Goal: Task Accomplishment & Management: Use online tool/utility

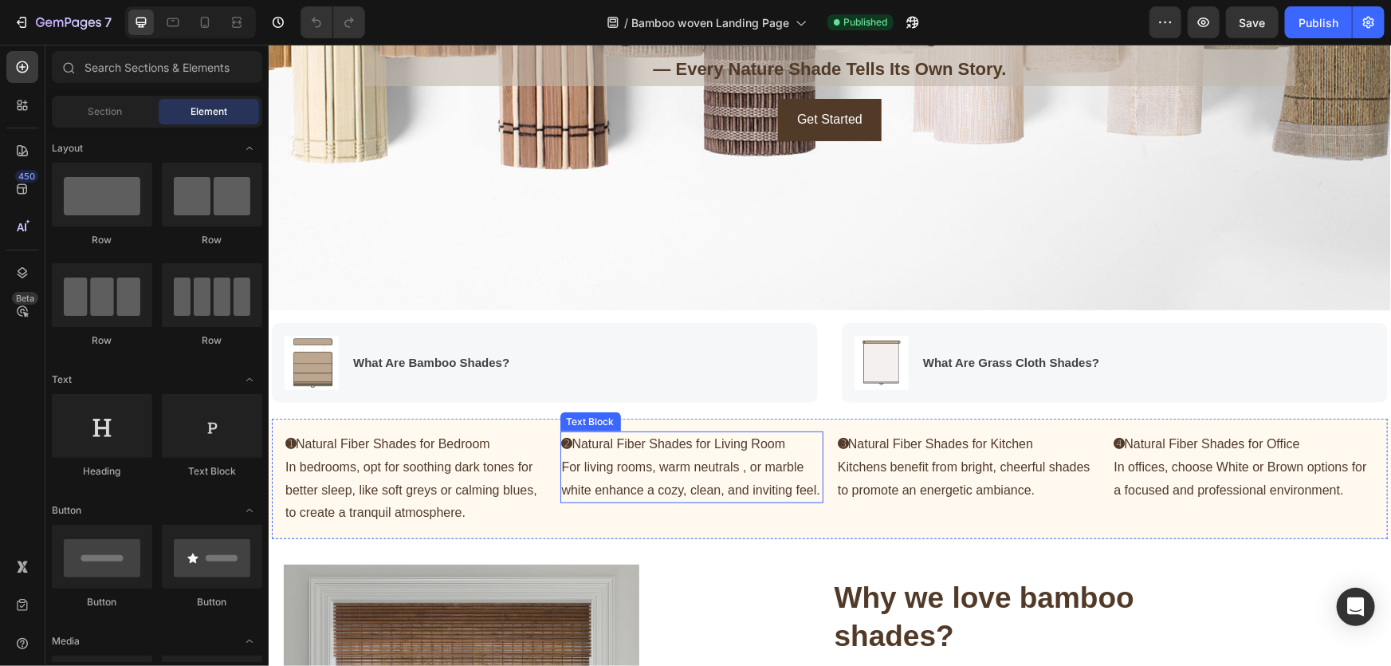
scroll to position [289, 0]
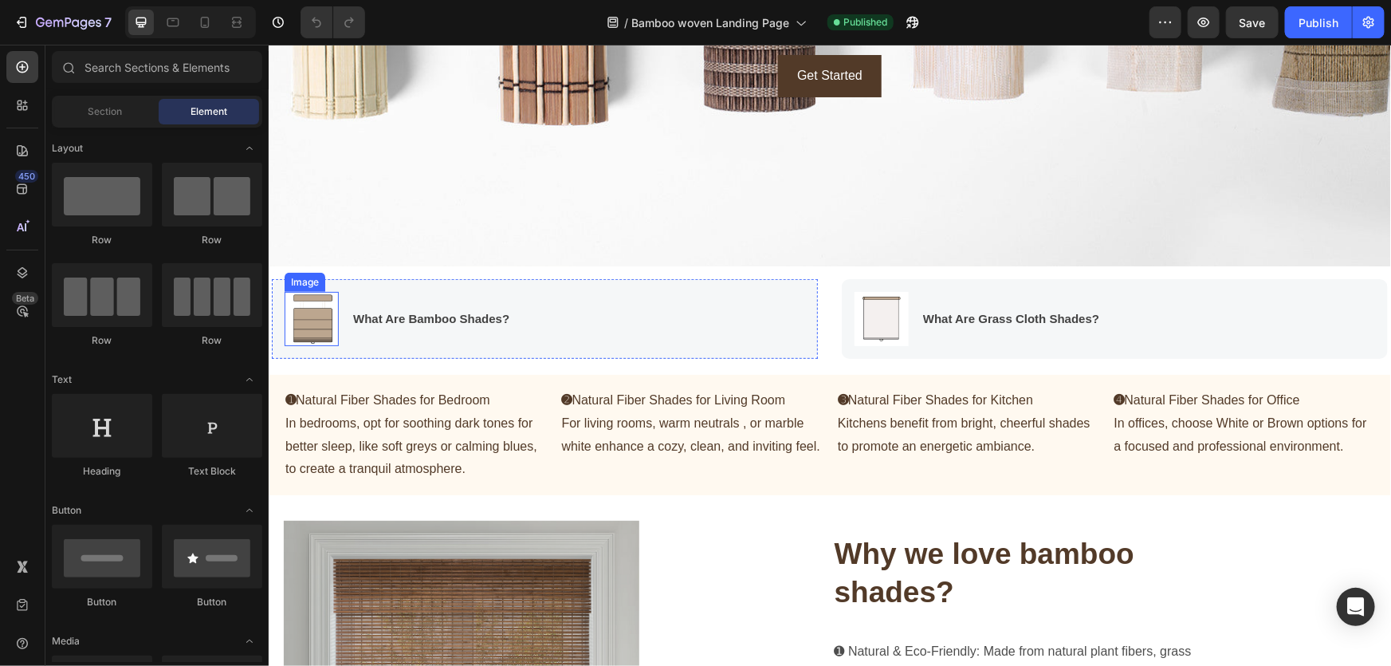
click at [320, 338] on img at bounding box center [311, 318] width 54 height 54
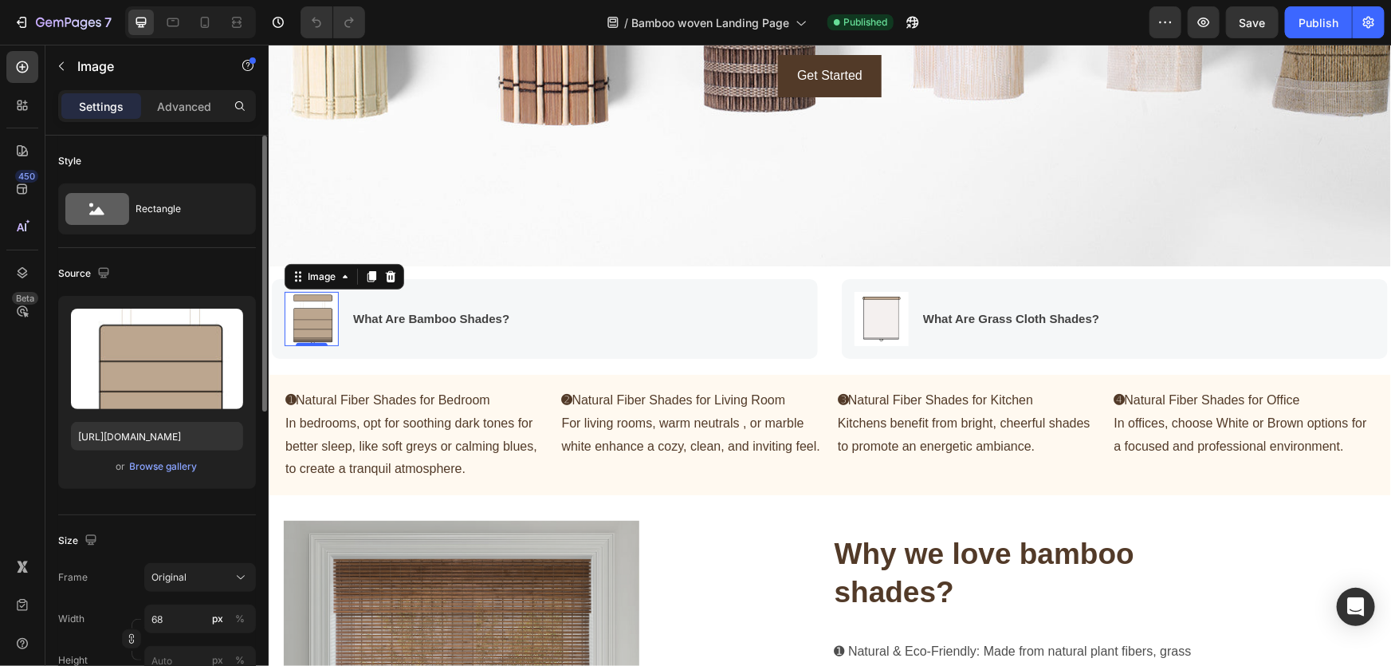
drag, startPoint x: 226, startPoint y: 314, endPoint x: 204, endPoint y: 419, distance: 106.8
click at [227, 314] on button "button" at bounding box center [227, 325] width 26 height 26
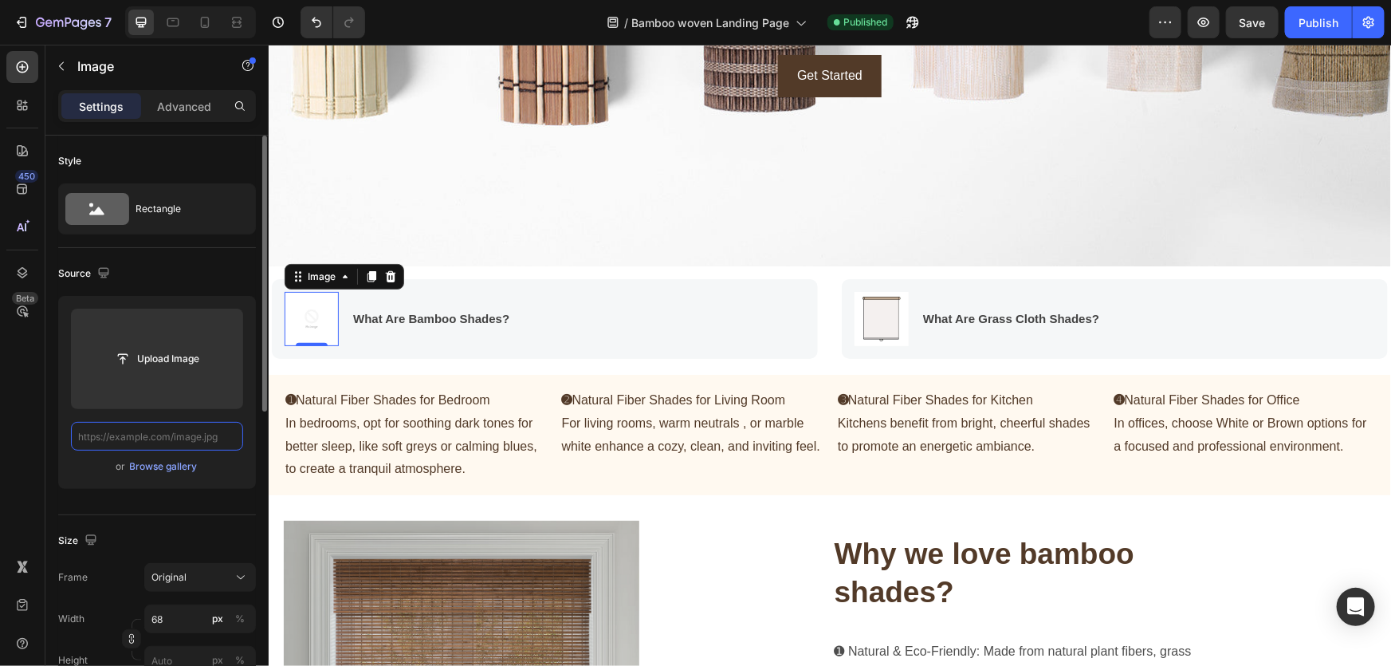
click at [211, 436] on input "text" at bounding box center [157, 436] width 172 height 29
paste input "[URL][DOMAIN_NAME]"
type input "[URL][DOMAIN_NAME]"
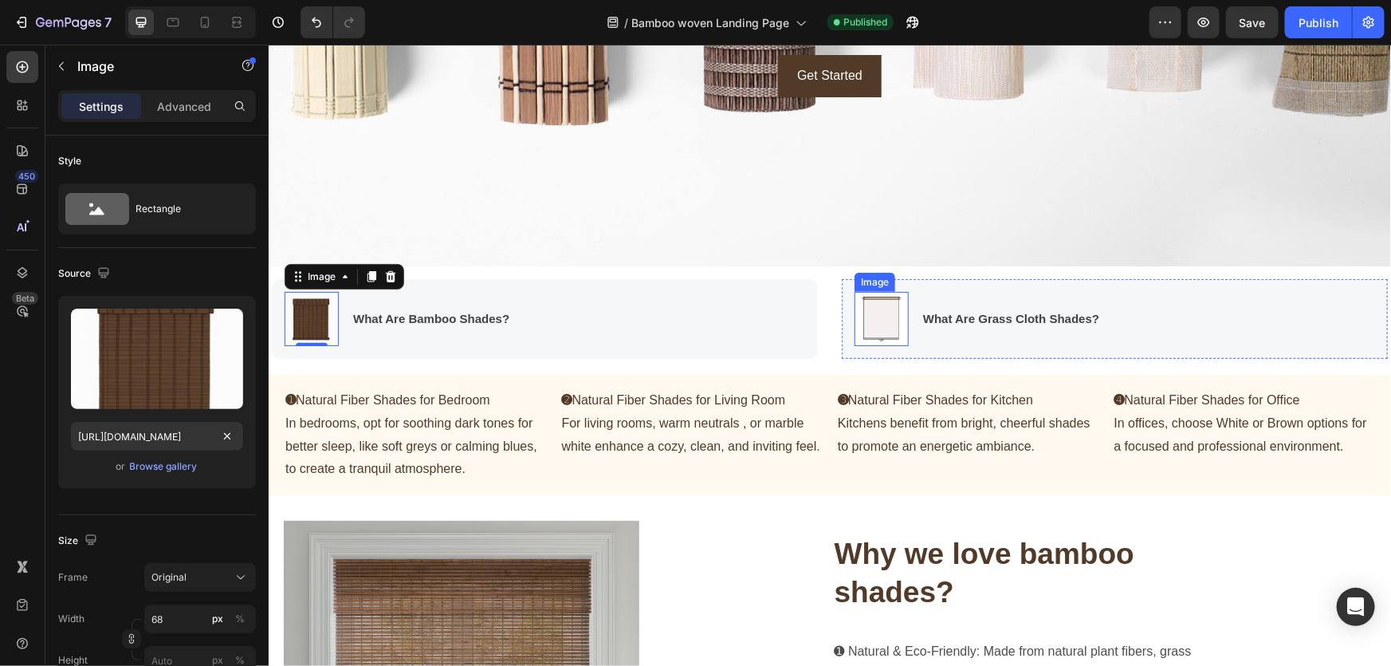
click at [881, 321] on img at bounding box center [881, 318] width 54 height 54
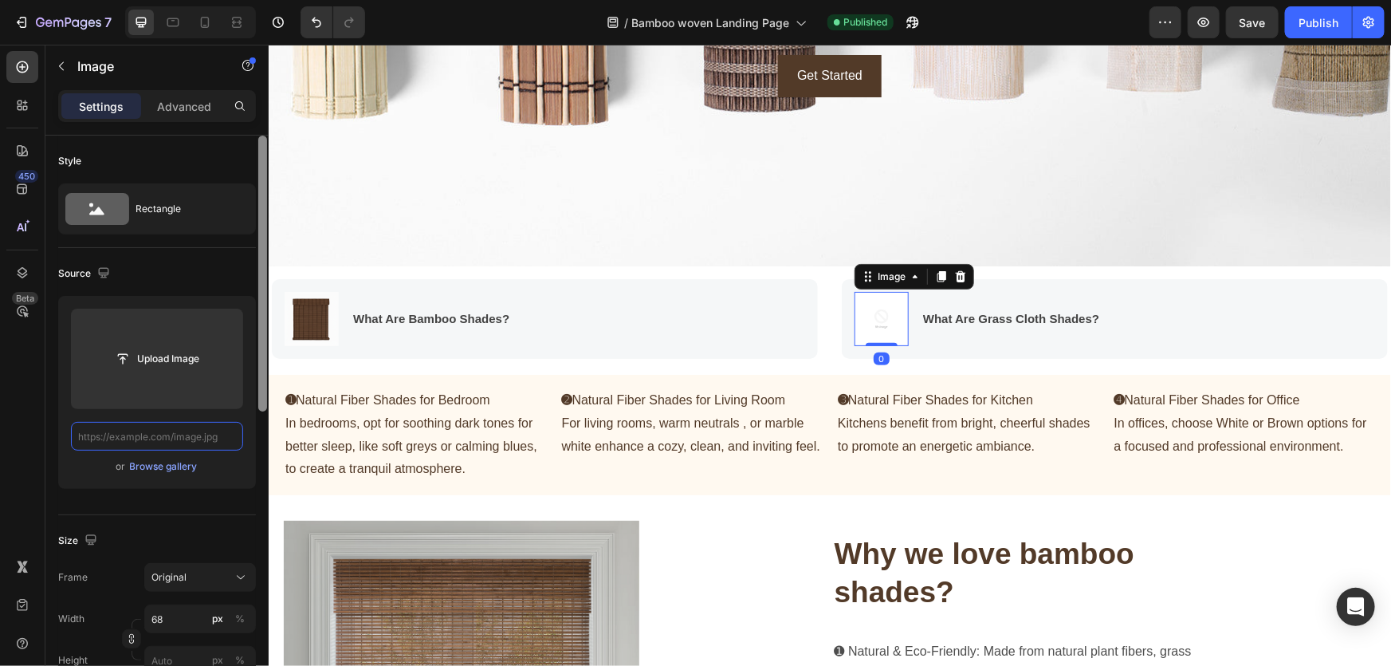
scroll to position [0, 0]
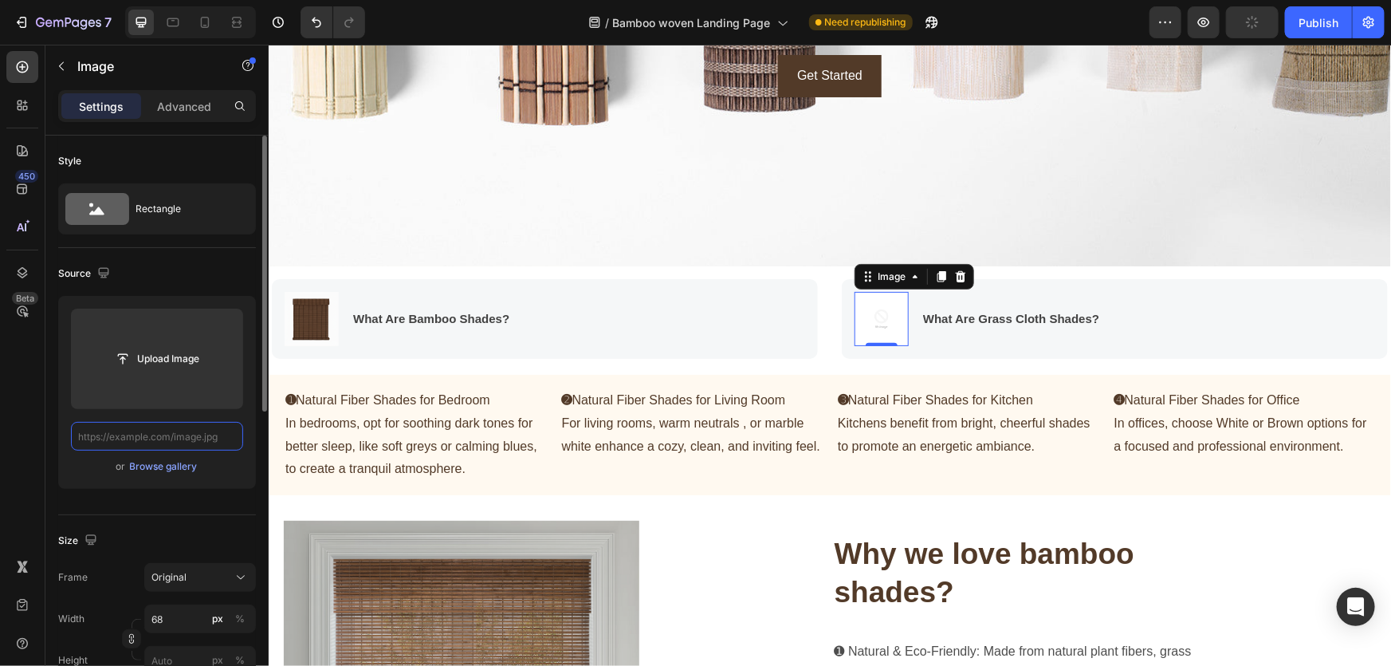
click at [189, 439] on input "text" at bounding box center [157, 436] width 172 height 29
paste input "[URL][DOMAIN_NAME]"
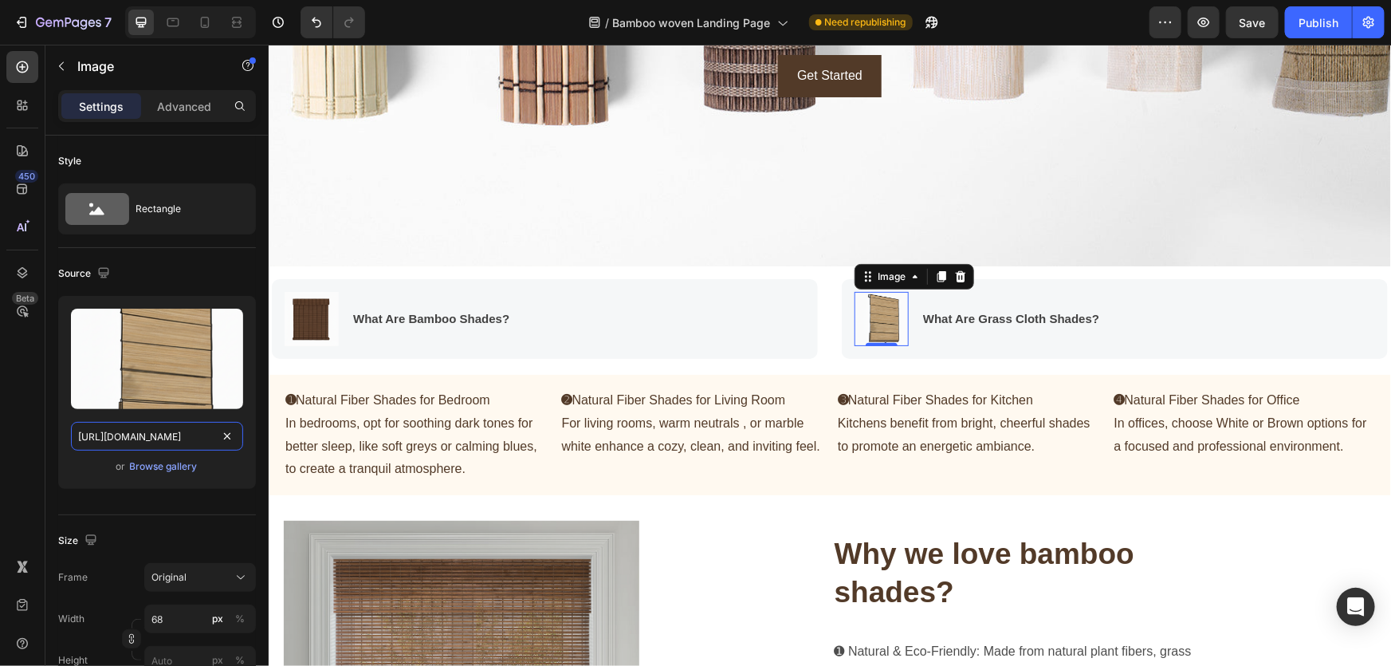
type input "[URL][DOMAIN_NAME]"
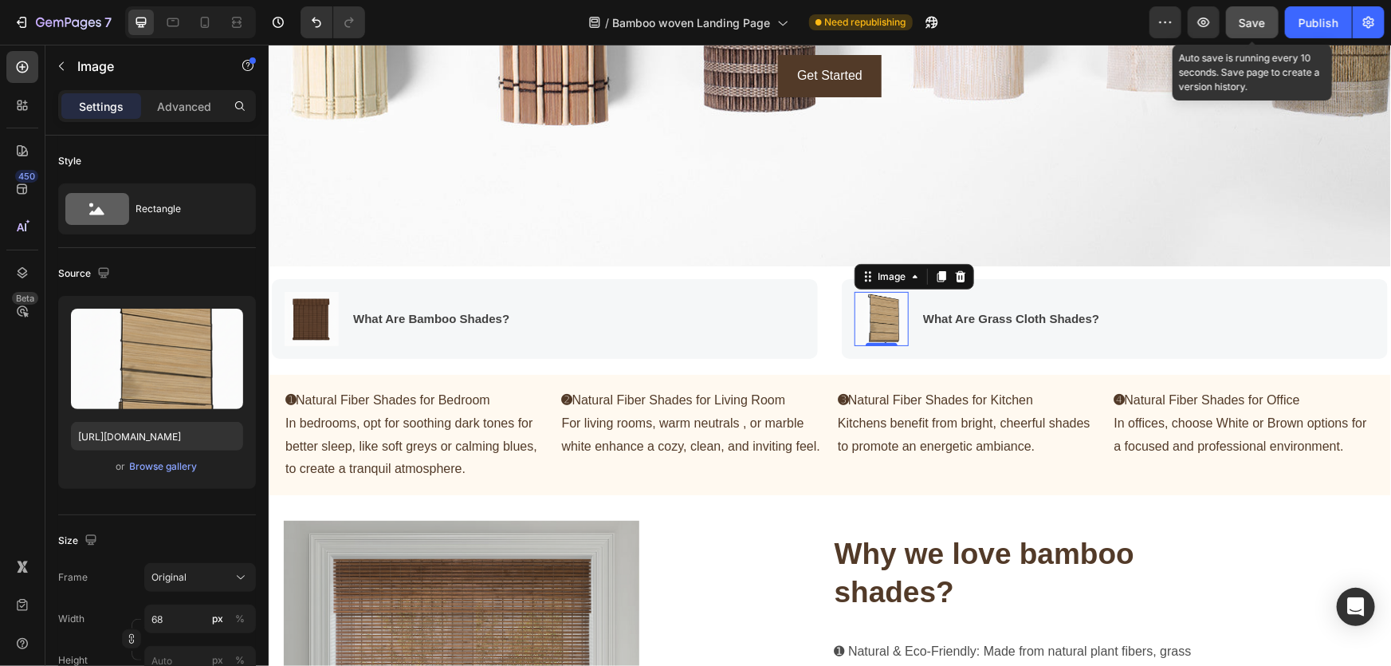
drag, startPoint x: 1249, startPoint y: 28, endPoint x: 1275, endPoint y: 22, distance: 26.9
click at [1249, 27] on span "Save" at bounding box center [1253, 23] width 26 height 14
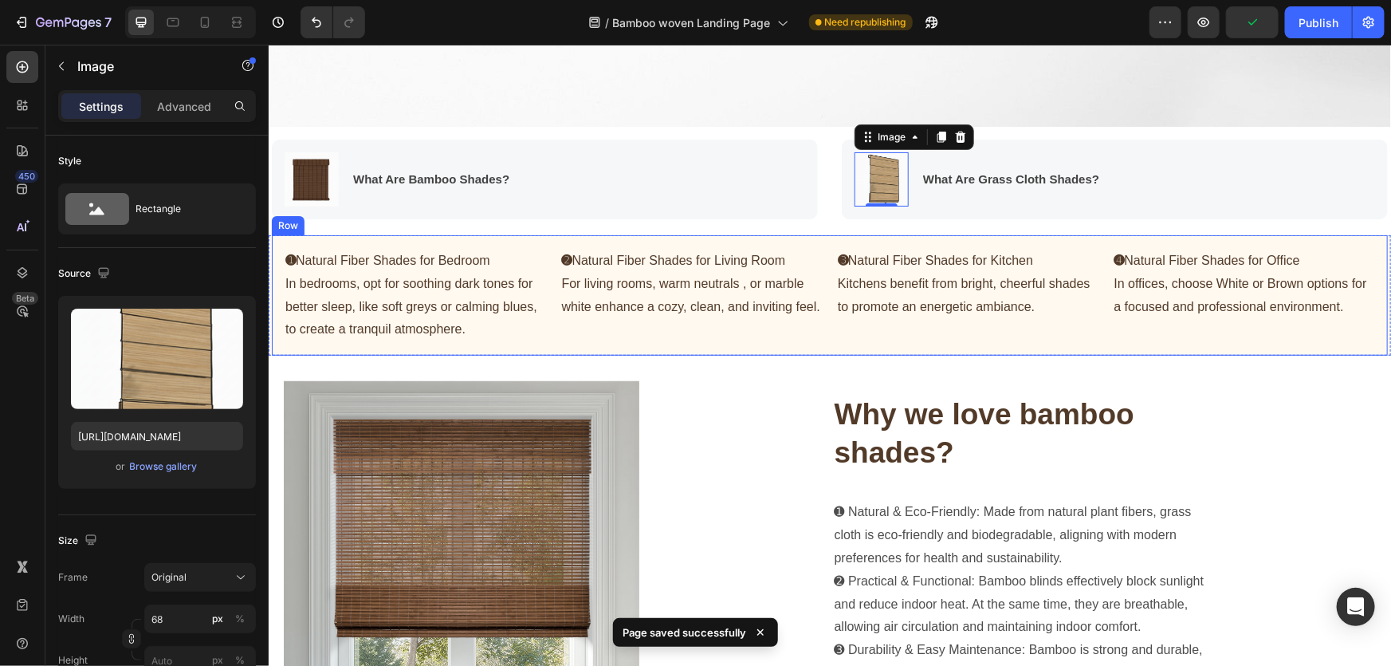
scroll to position [434, 0]
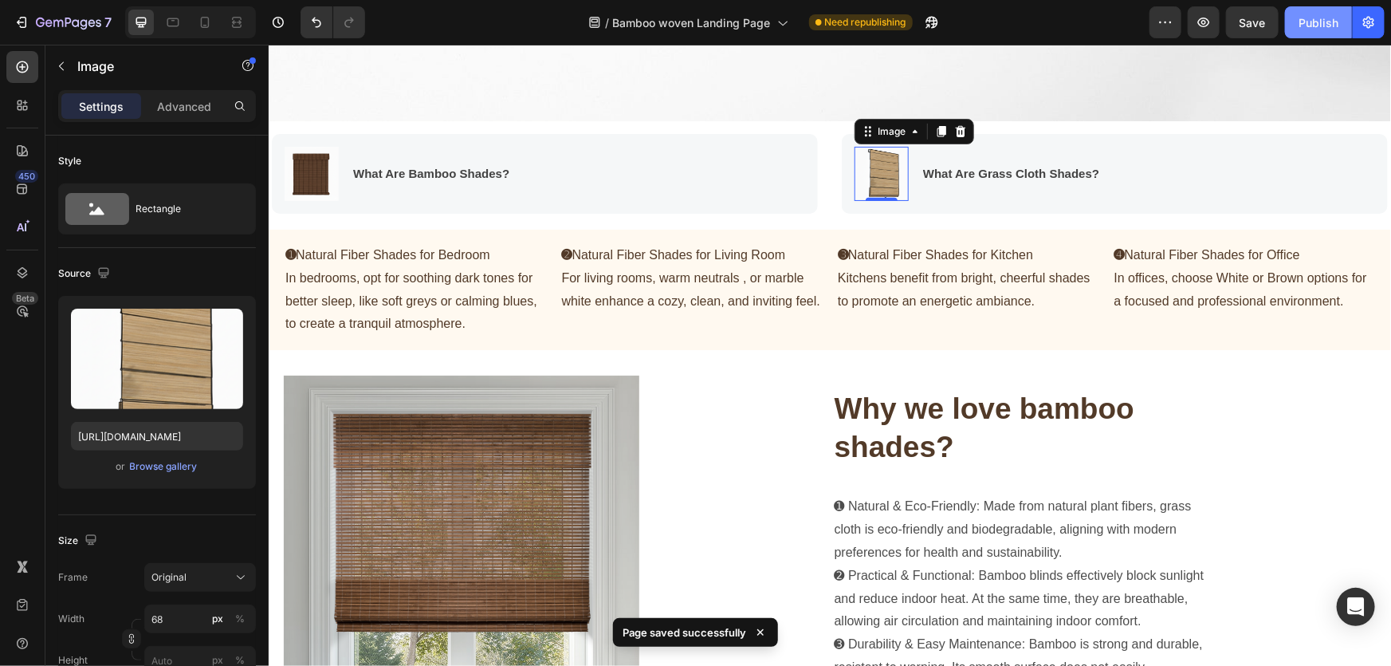
click at [1318, 30] on div "Publish" at bounding box center [1319, 22] width 40 height 17
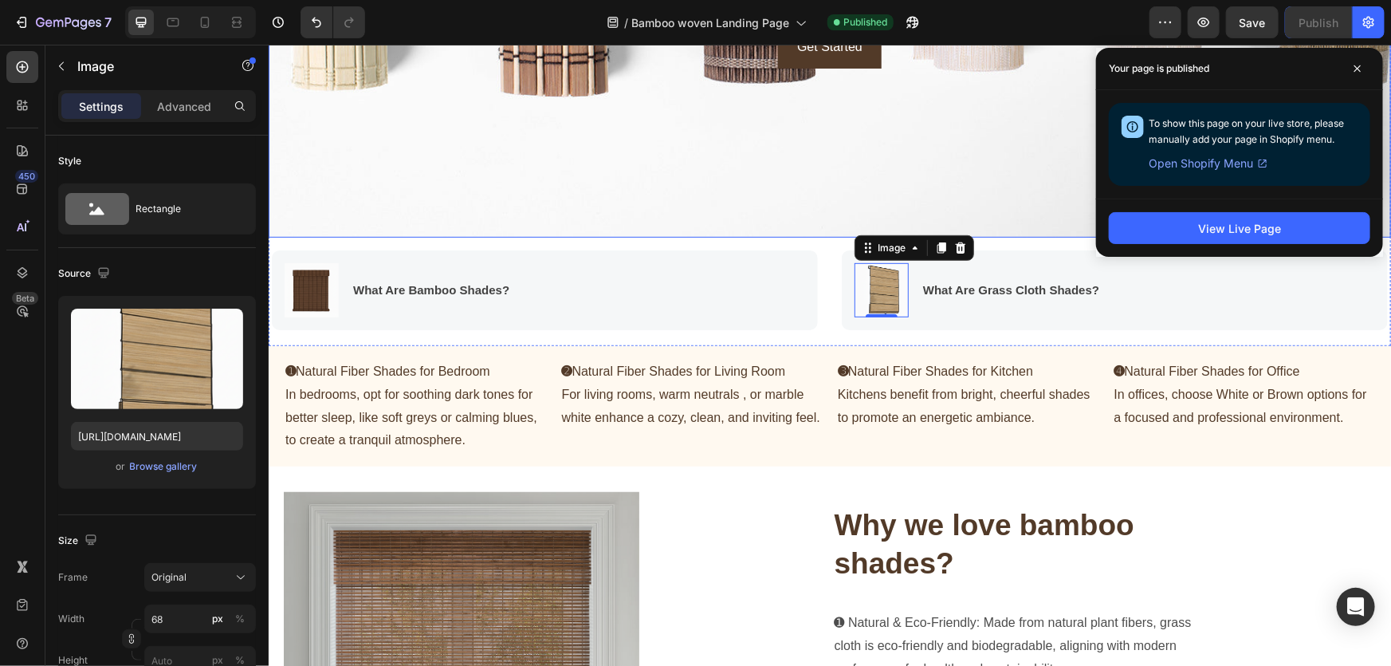
scroll to position [217, 0]
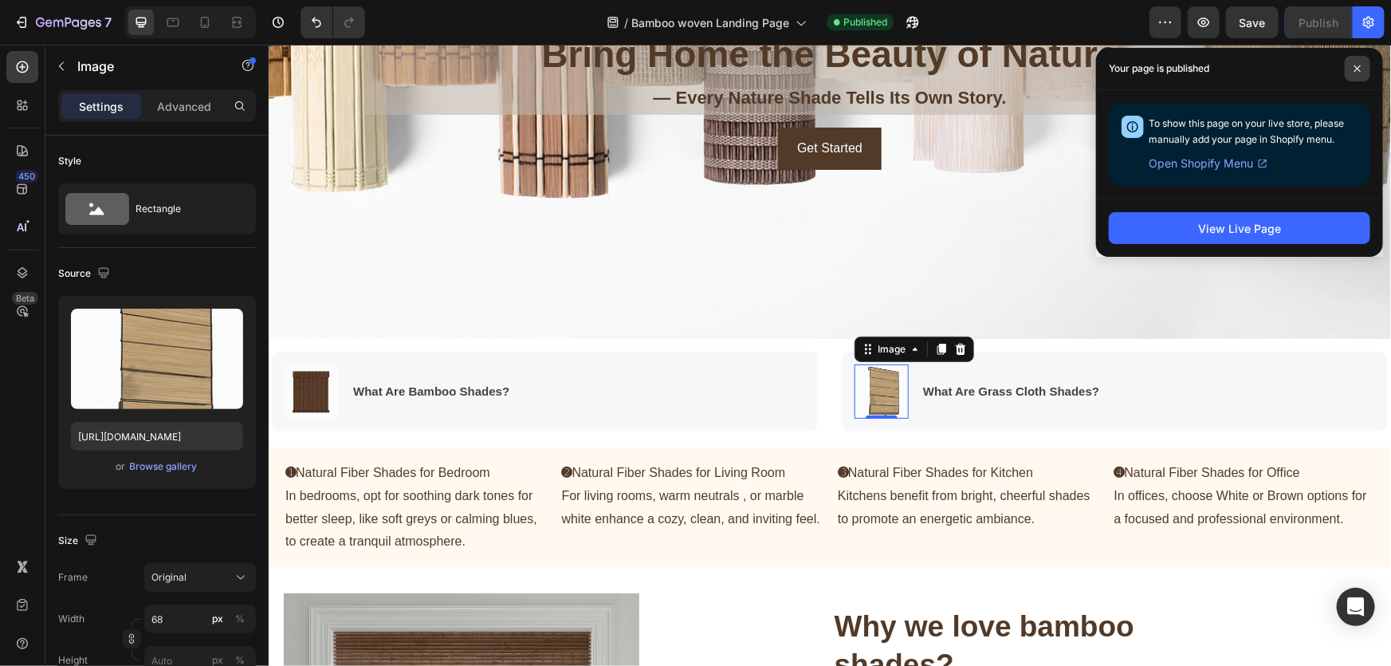
click at [1356, 73] on span at bounding box center [1358, 69] width 26 height 26
